Goal: Task Accomplishment & Management: Manage account settings

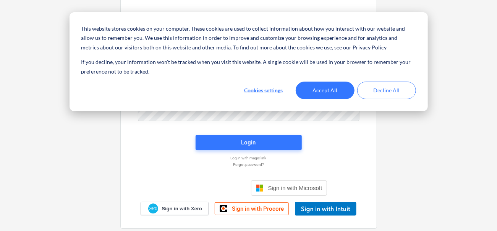
click at [208, 80] on div "This website stores cookies on your computer. These cookies are used to collect…" at bounding box center [249, 61] width 359 height 99
click at [328, 93] on button "Accept All" at bounding box center [325, 90] width 59 height 18
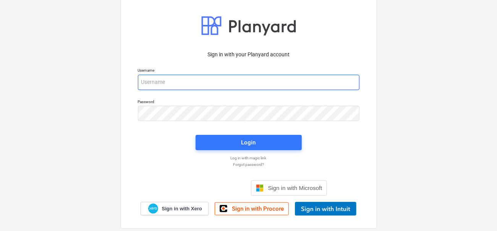
click at [229, 79] on input "email" at bounding box center [249, 82] width 222 height 15
type input "[PERSON_NAME][EMAIL_ADDRESS][DOMAIN_NAME]"
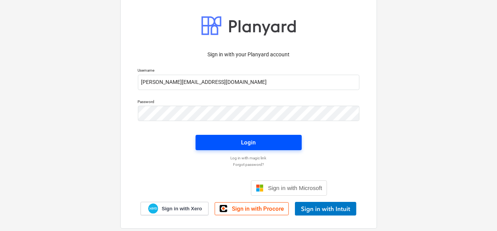
click at [236, 140] on span "Login" at bounding box center [249, 142] width 88 height 10
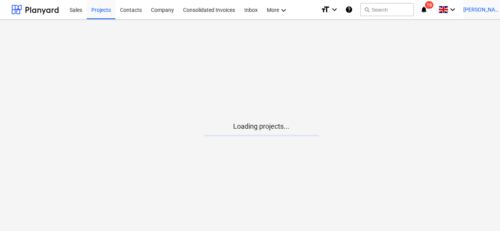
click at [492, 8] on span "[PERSON_NAME]" at bounding box center [482, 10] width 38 height 6
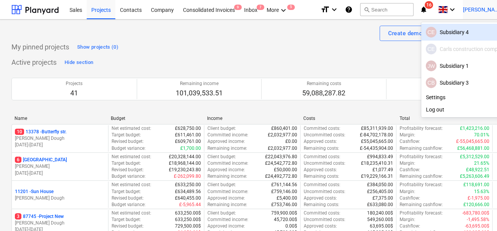
click at [459, 35] on div "CE Subsidiary 4" at bounding box center [466, 32] width 81 height 11
